Goal: Task Accomplishment & Management: Manage account settings

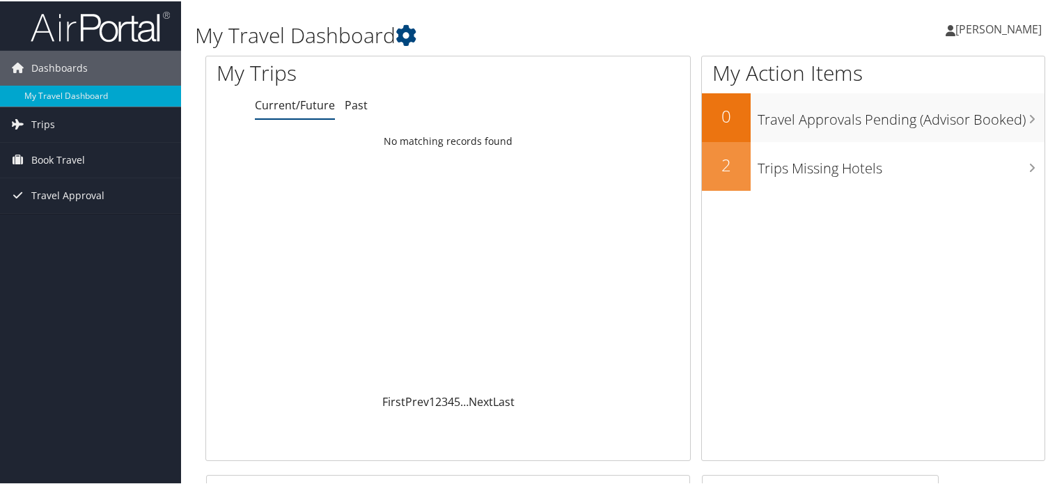
click at [299, 102] on link "Current/Future" at bounding box center [295, 103] width 80 height 15
click at [47, 118] on span "Trips" at bounding box center [43, 123] width 24 height 35
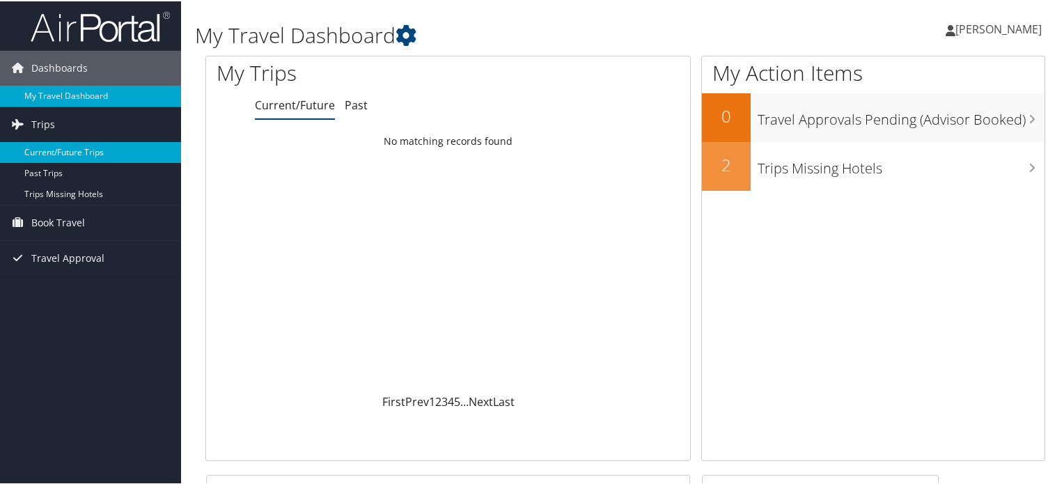
click at [77, 151] on link "Current/Future Trips" at bounding box center [90, 151] width 181 height 21
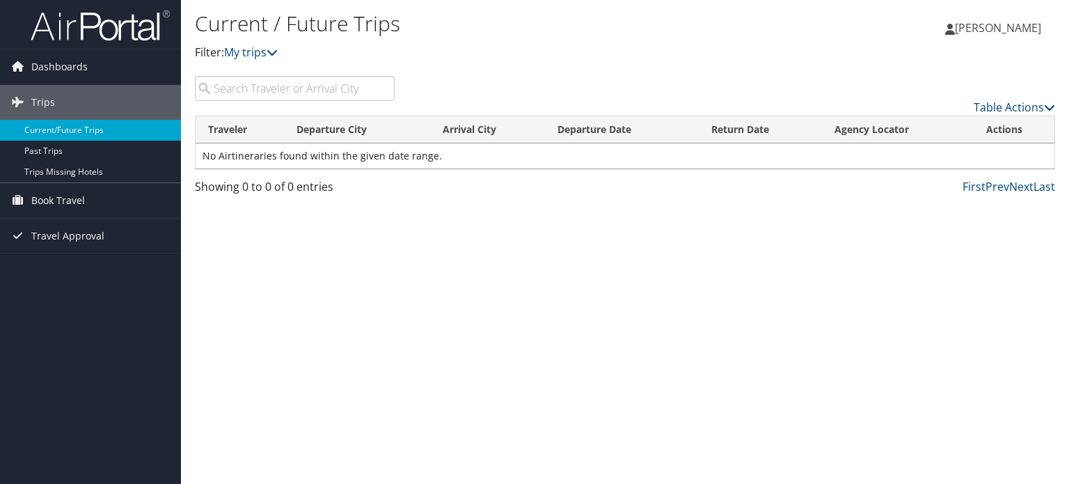
click at [979, 27] on span "[PERSON_NAME]" at bounding box center [998, 27] width 86 height 15
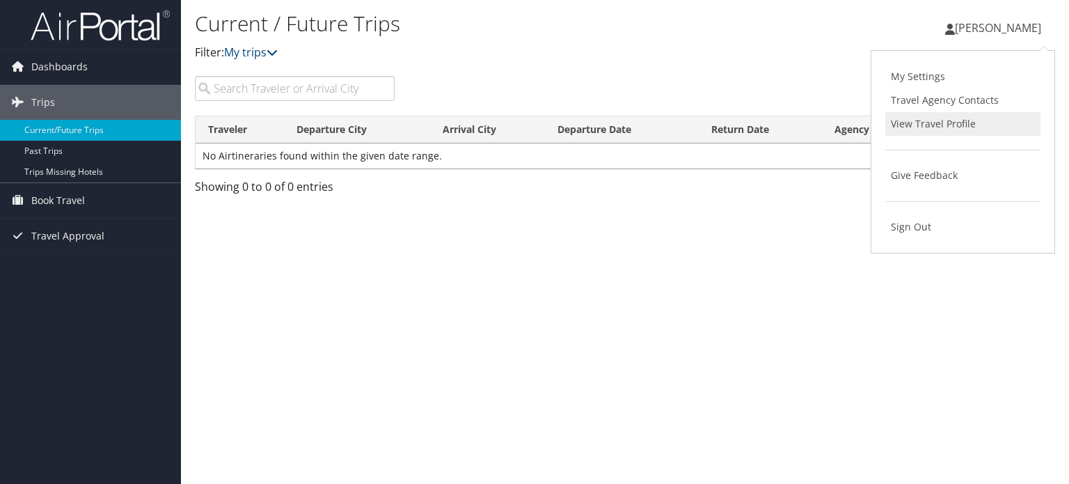
click at [930, 127] on link "View Travel Profile" at bounding box center [963, 124] width 155 height 24
